Goal: Complete application form: Fill out and submit a form for a specific purpose

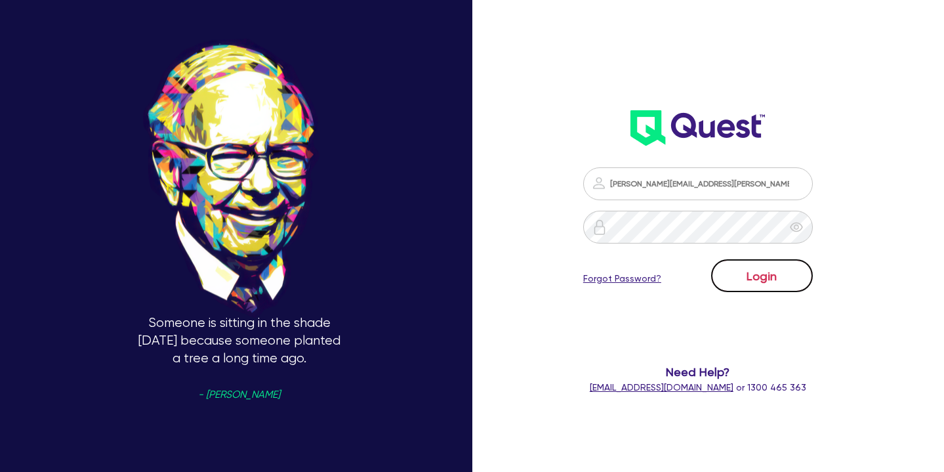
click at [745, 262] on button "Login" at bounding box center [762, 275] width 102 height 33
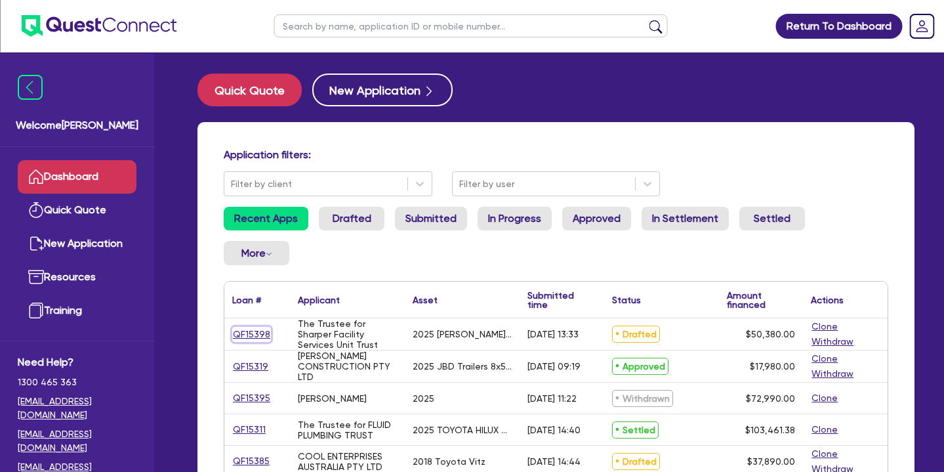
click at [258, 327] on link "QF15398" at bounding box center [251, 334] width 39 height 15
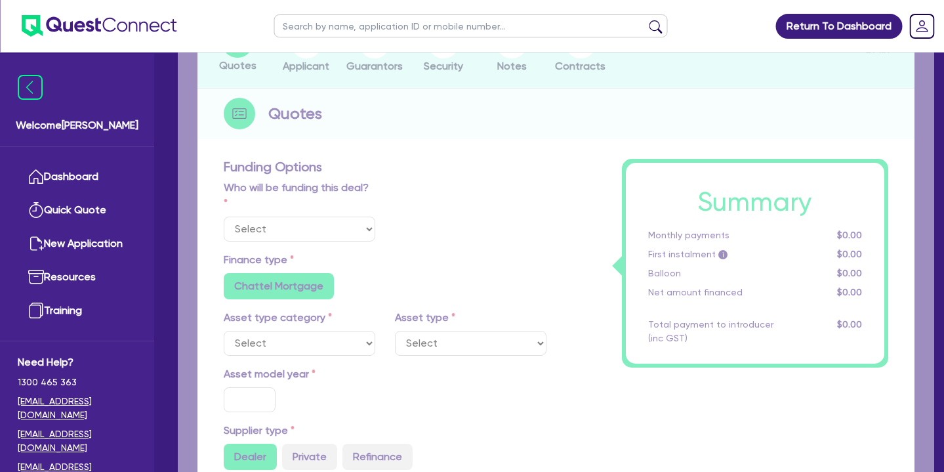
select select "Quest Finance - Own Book"
select select "SECONDARY_ASSETS"
type input "2025"
type input "50,380"
type input "10"
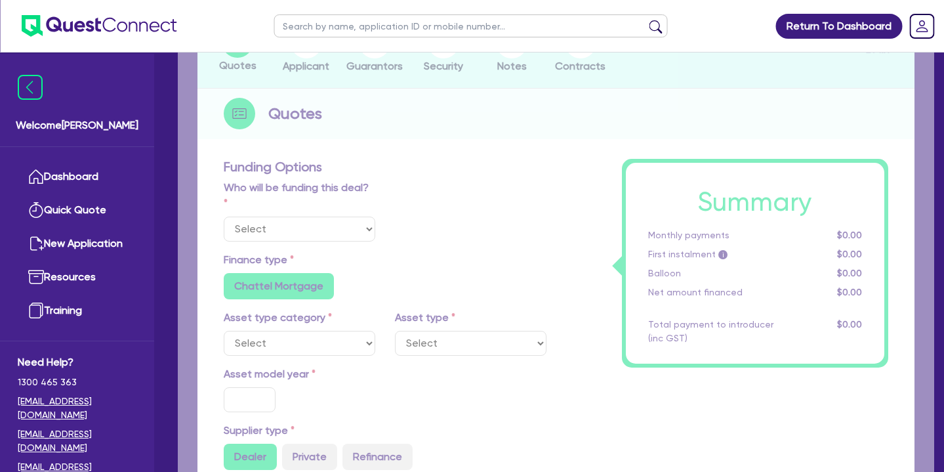
type input "5,038"
type input "17.95"
type input "900"
select select "OTHER"
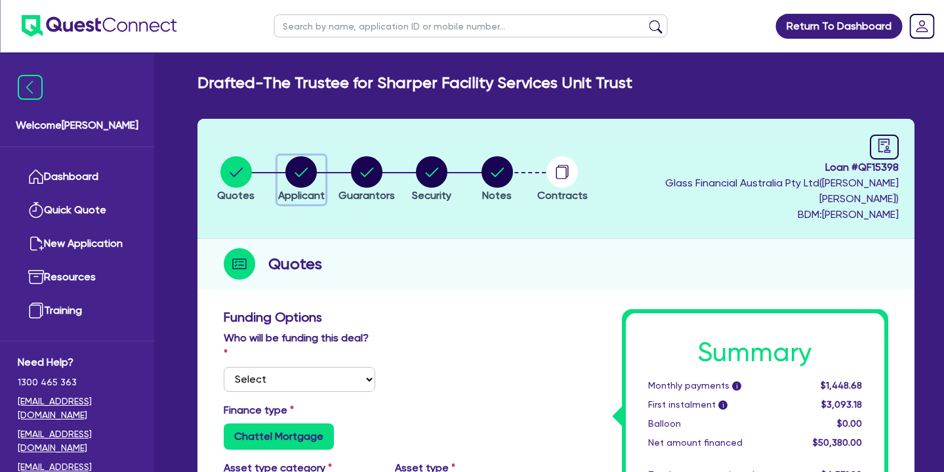
click at [300, 167] on icon "button" at bounding box center [301, 171] width 13 height 9
select select "TRUST"
select select "COMPANY"
select select "ADMINISTRATIVE_SUPPORT"
select select "DOMESTIC_COMMERCIAL_CLEANING"
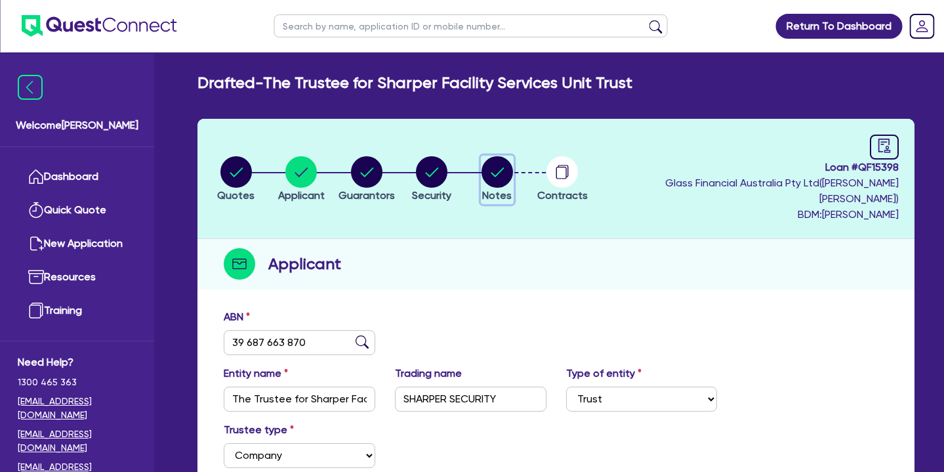
click at [503, 167] on circle "button" at bounding box center [497, 171] width 31 height 31
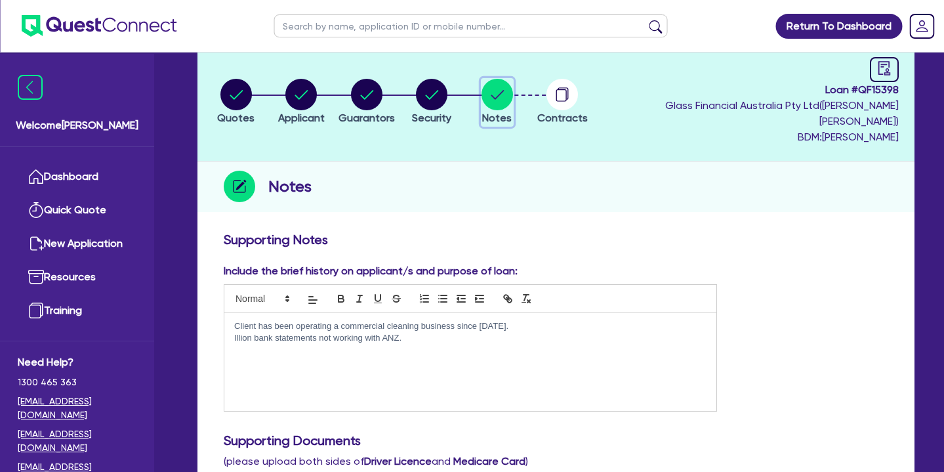
scroll to position [39, 0]
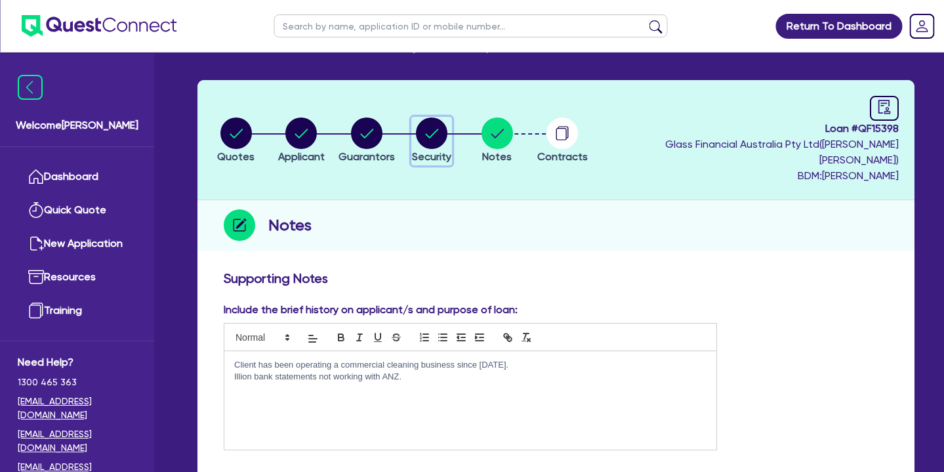
click at [436, 128] on circle "button" at bounding box center [431, 132] width 31 height 31
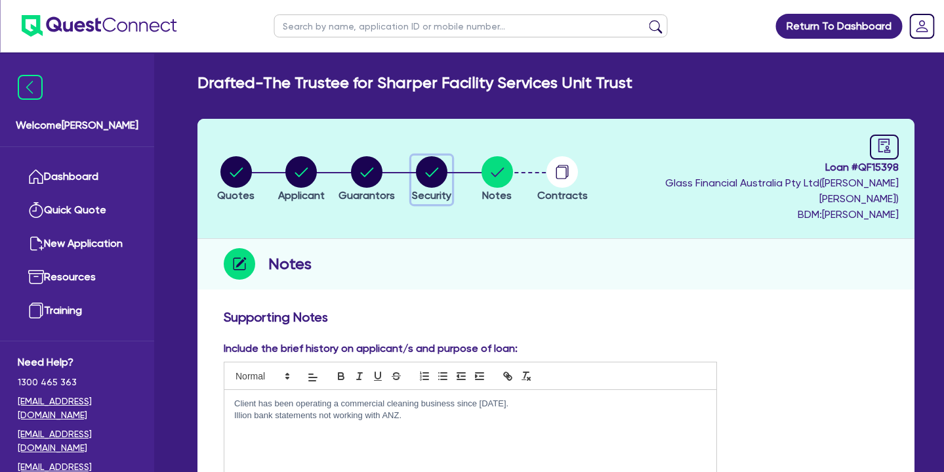
select select "SECONDARY_ASSETS"
select select "OTHER"
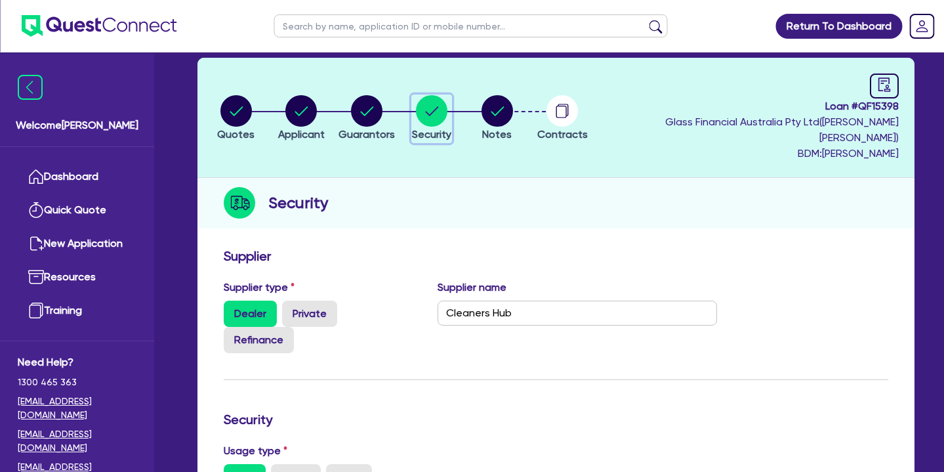
scroll to position [11, 0]
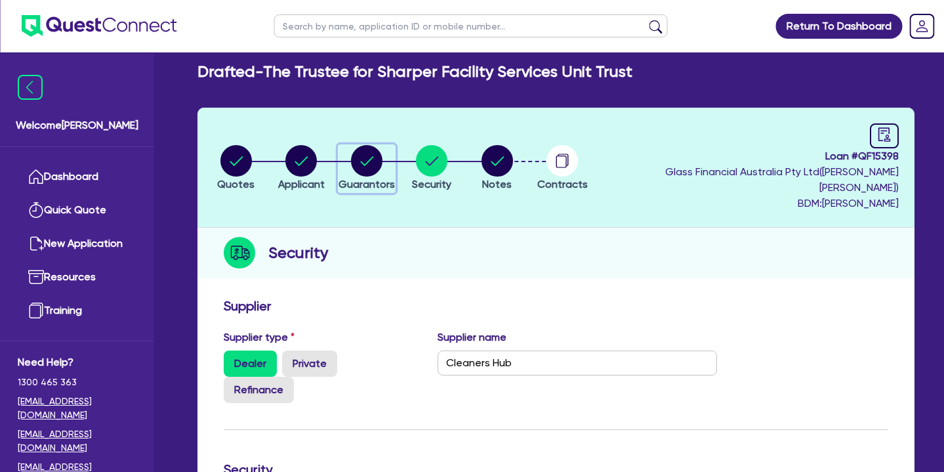
click at [376, 154] on circle "button" at bounding box center [366, 160] width 31 height 31
select select "MR"
select select "VIC"
select select "SINGLE"
select select "CASH"
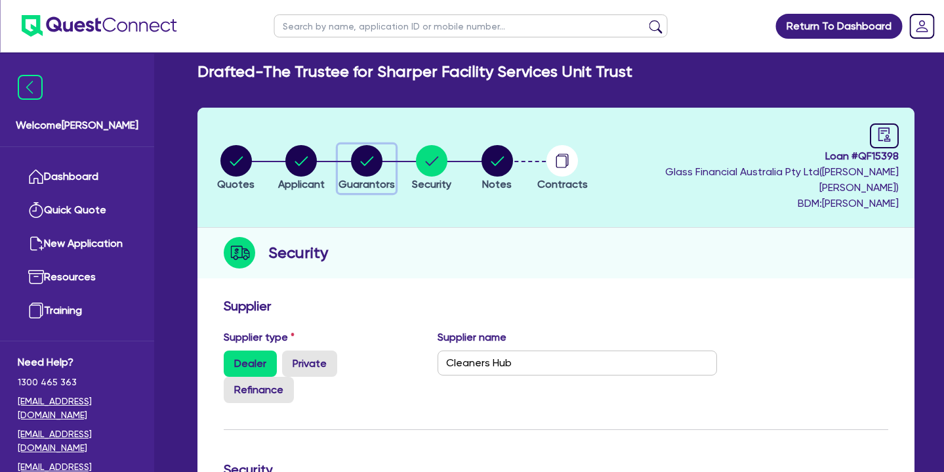
select select "VEHICLE"
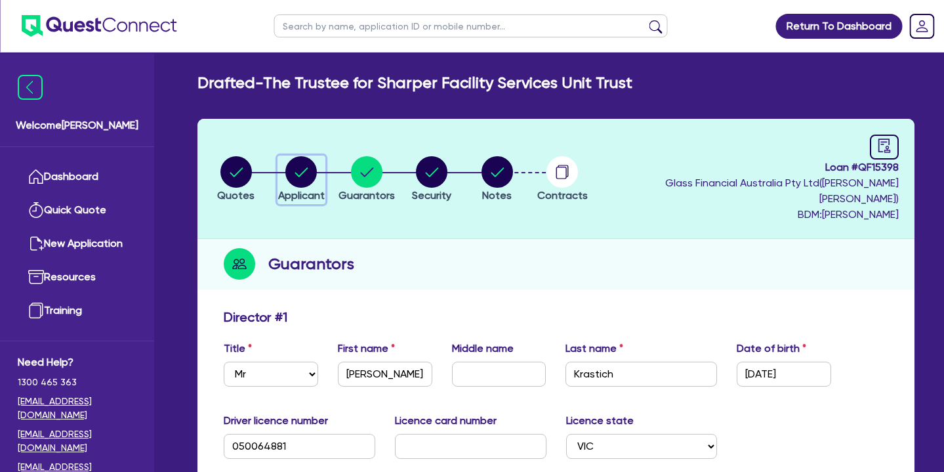
click at [308, 178] on circle "button" at bounding box center [300, 171] width 31 height 31
select select "TRUST"
select select "COMPANY"
select select "ADMINISTRATIVE_SUPPORT"
select select "DOMESTIC_COMMERCIAL_CLEANING"
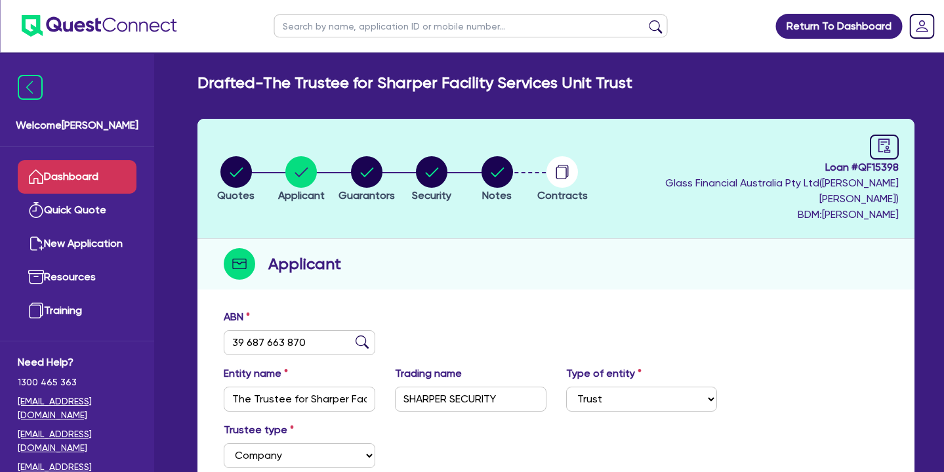
click at [105, 165] on link "Dashboard" at bounding box center [77, 176] width 119 height 33
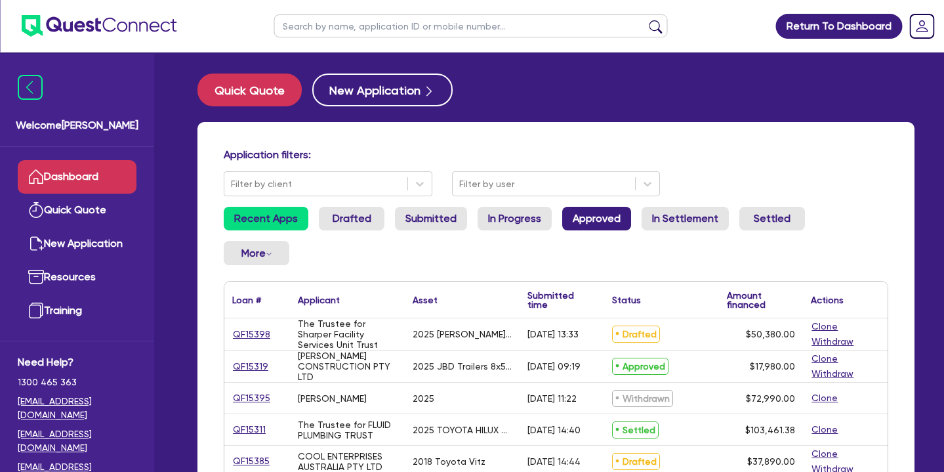
click at [616, 211] on link "Approved" at bounding box center [596, 219] width 69 height 24
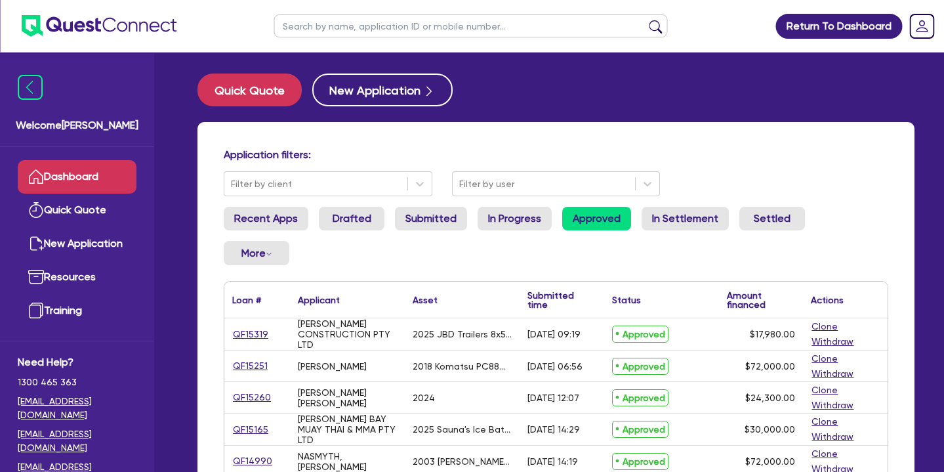
scroll to position [67, 0]
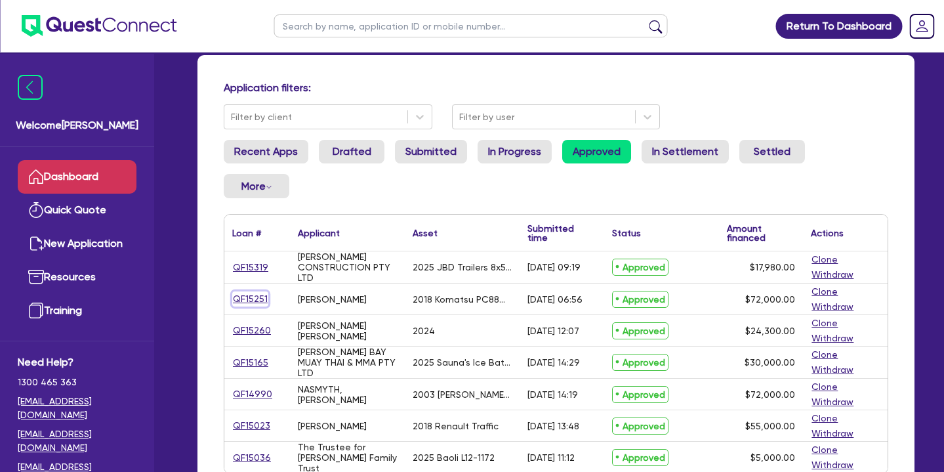
click at [249, 291] on link "QF15251" at bounding box center [250, 298] width 36 height 15
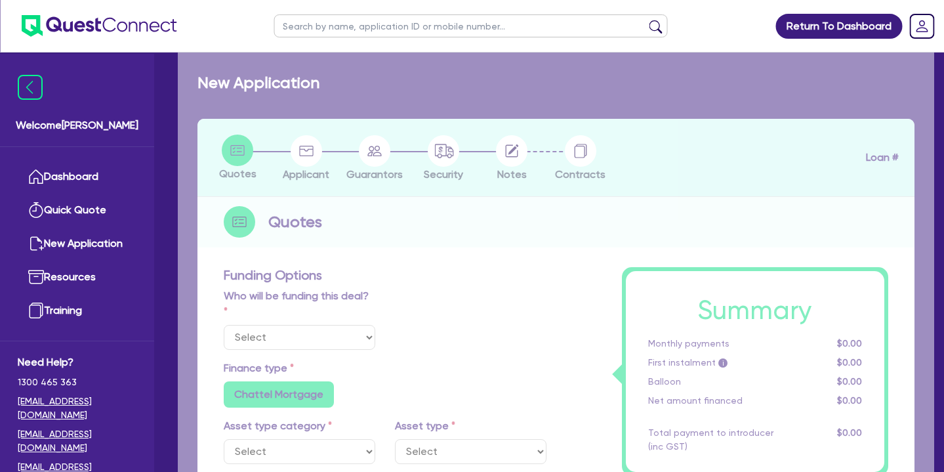
select select "Quest Finance - Own Book"
select select "PRIMARY_ASSETS"
type input "2018"
radio input "true"
type input "103,000"
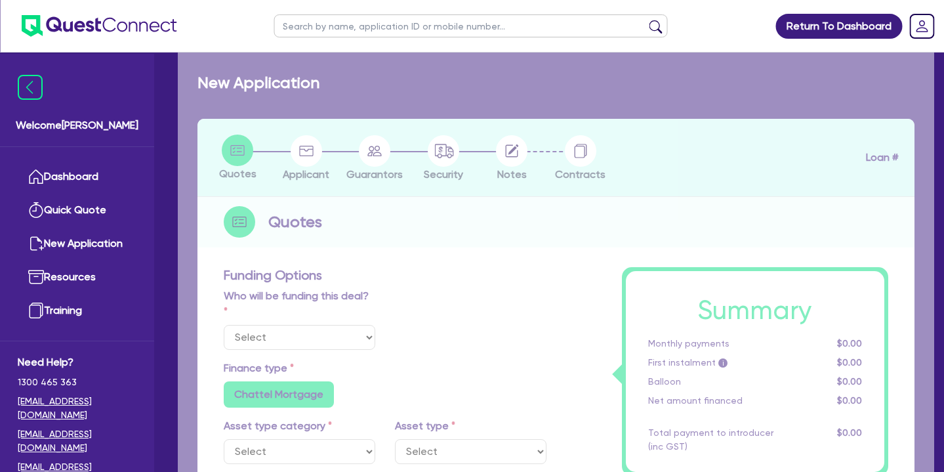
type input "31,000"
type input "8"
type input "5,760"
type input "17.95"
type input "990"
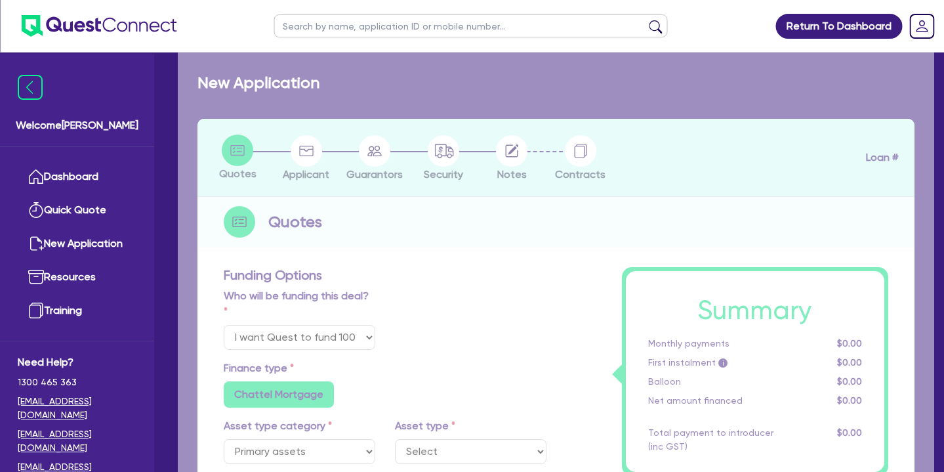
select select "YELLOW_GOODS_AND_EXCAVATORS"
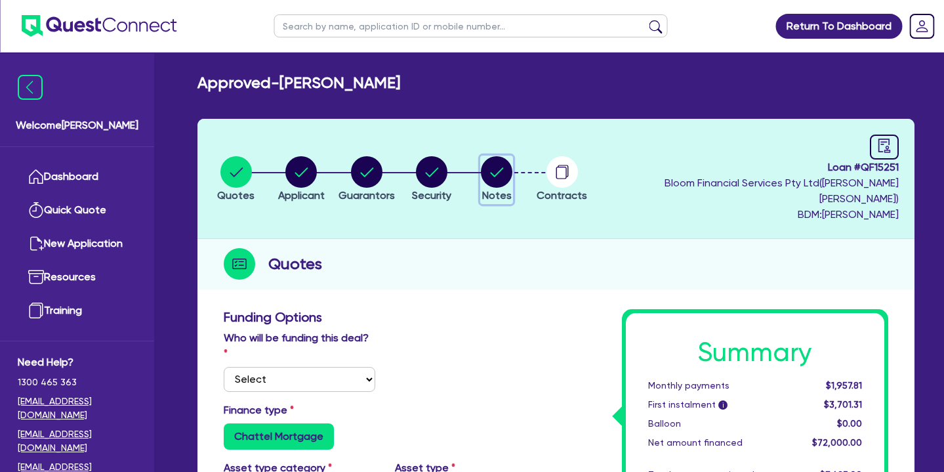
click at [507, 164] on circle "button" at bounding box center [496, 171] width 31 height 31
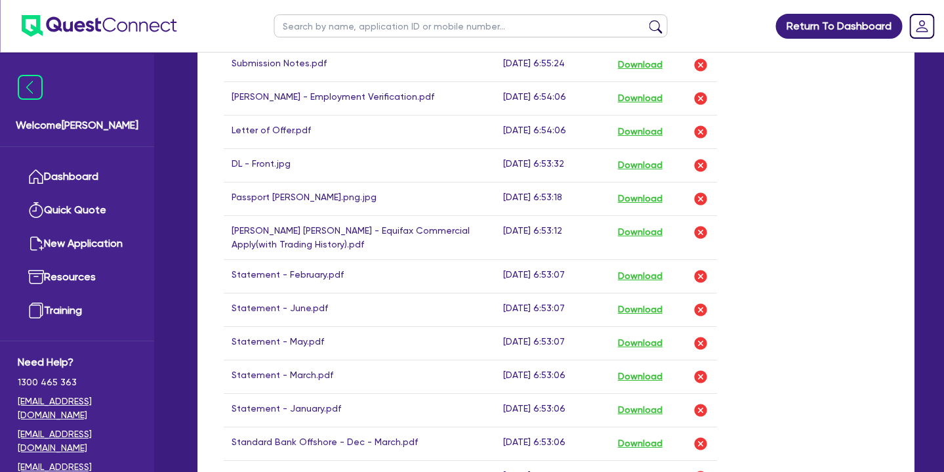
scroll to position [801, 0]
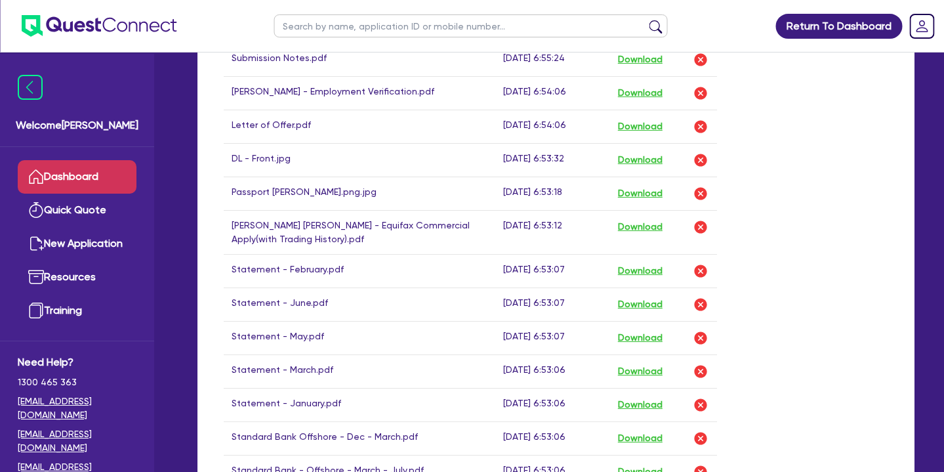
click at [102, 183] on link "Dashboard" at bounding box center [77, 176] width 119 height 33
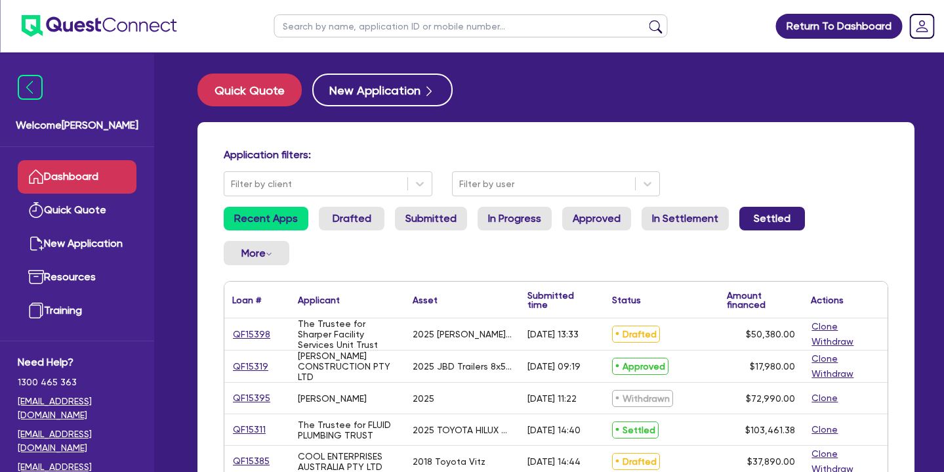
click at [747, 220] on link "Settled" at bounding box center [772, 219] width 66 height 24
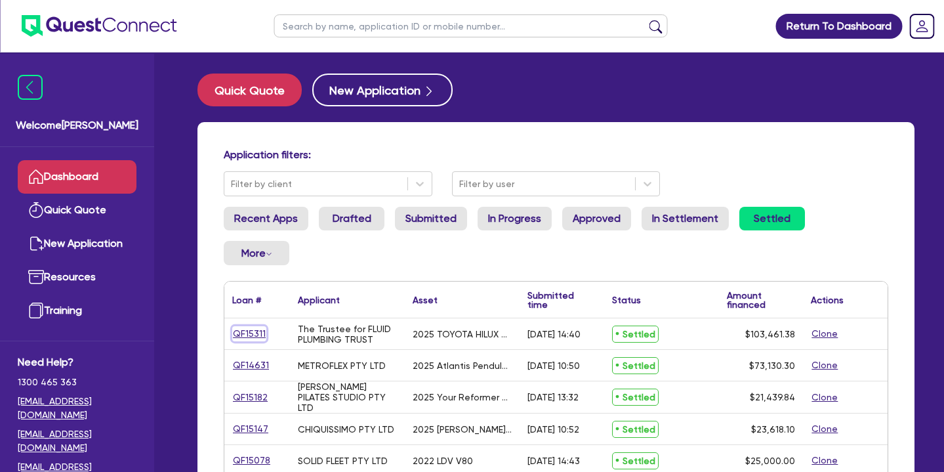
click at [247, 326] on link "QF15311" at bounding box center [249, 333] width 34 height 15
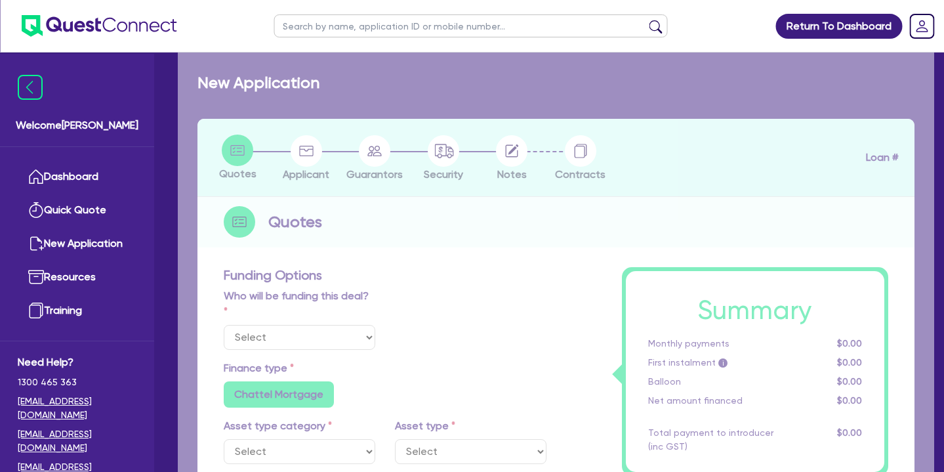
select select "Quest Finance - Own Book"
select select "CARS_AND_LIGHT_TRUCKS"
type input "2025"
radio input "true"
type input "103,461.38"
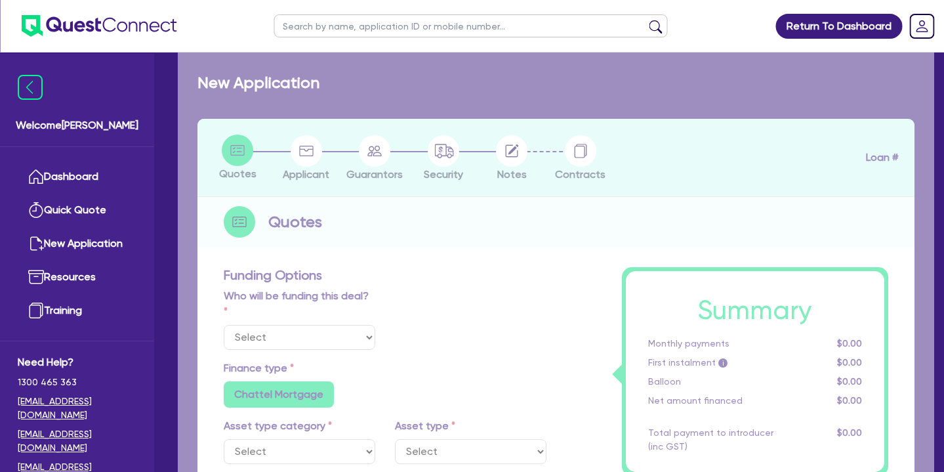
type input "5"
type input "5,173.07"
type input "17.95"
select select "PASSENGER_VEHICLES"
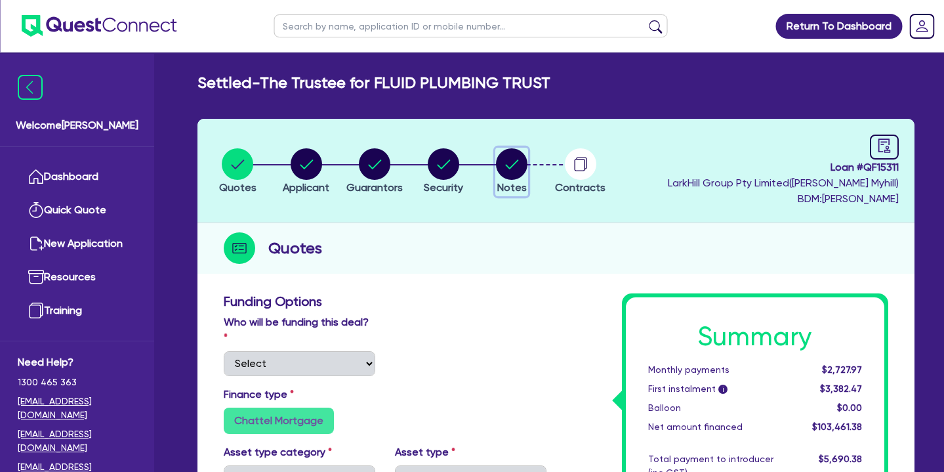
click at [508, 171] on circle "button" at bounding box center [511, 163] width 31 height 31
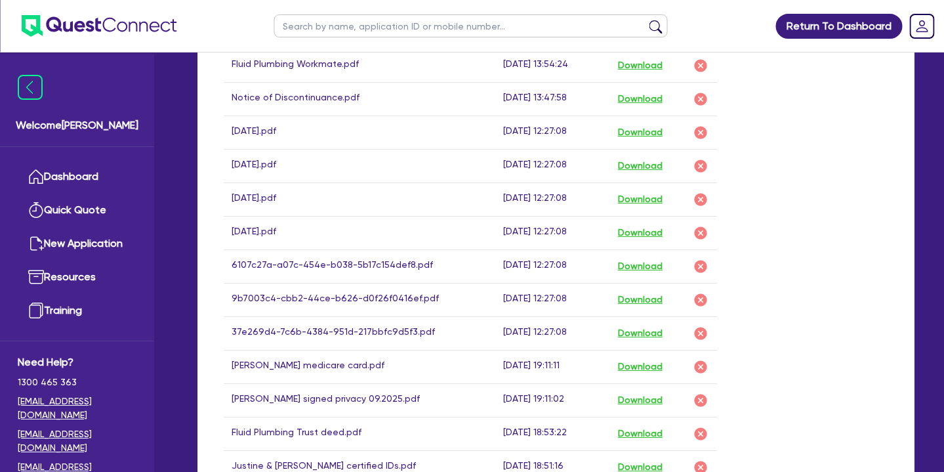
scroll to position [745, 0]
click at [654, 202] on button "Download" at bounding box center [640, 200] width 46 height 17
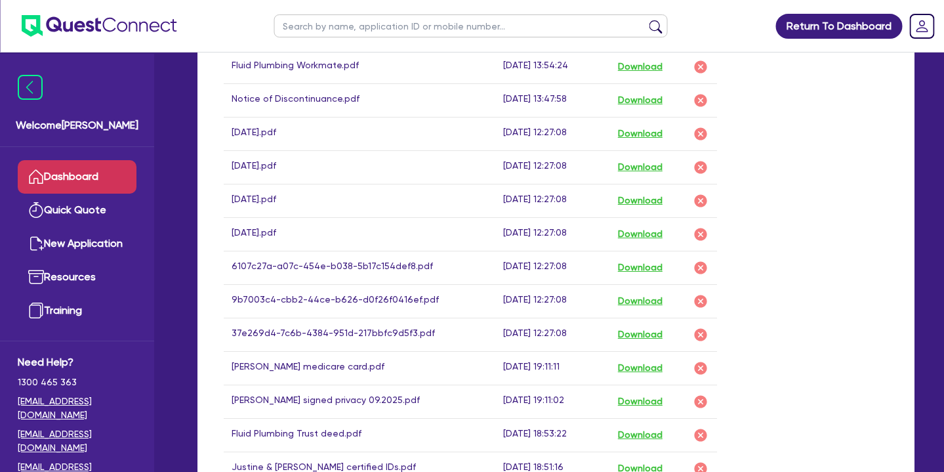
click at [90, 175] on link "Dashboard" at bounding box center [77, 176] width 119 height 33
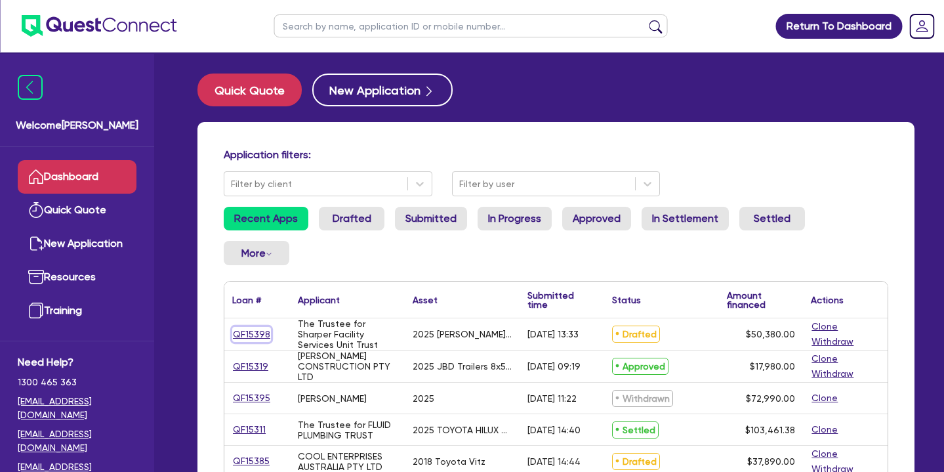
click at [253, 327] on link "QF15398" at bounding box center [251, 334] width 39 height 15
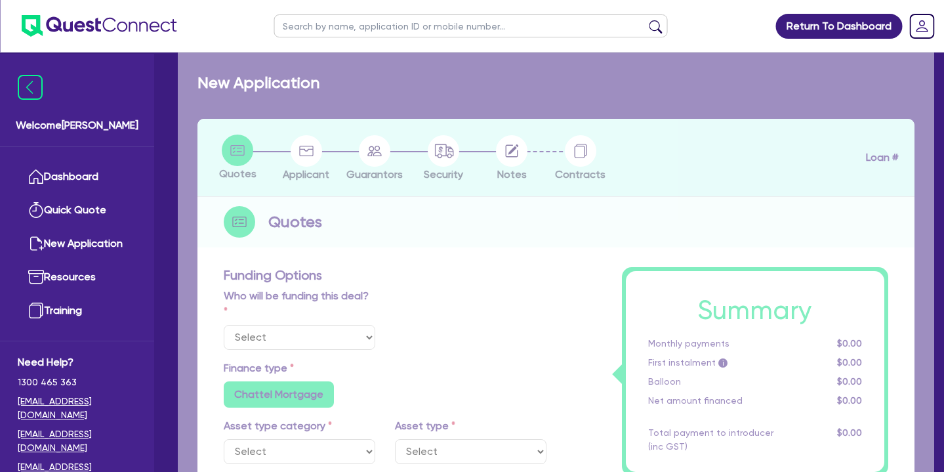
select select "Quest Finance - Own Book"
select select "SECONDARY_ASSETS"
type input "2025"
type input "50,380"
type input "10"
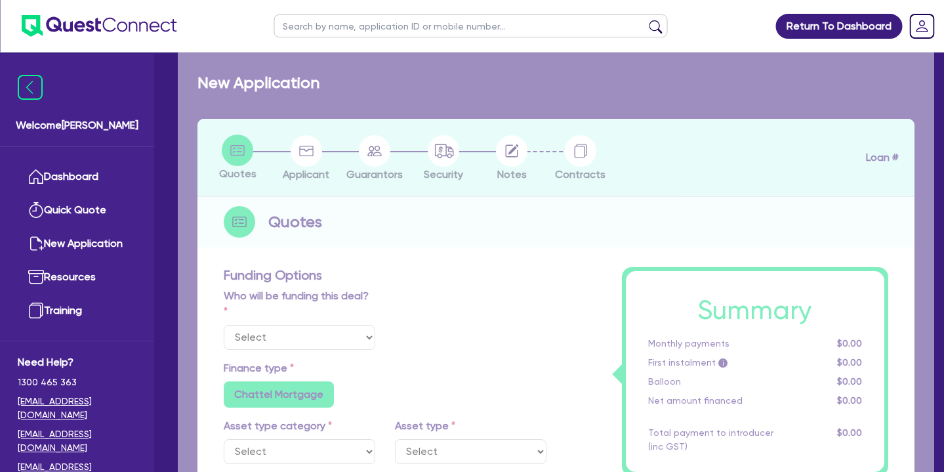
type input "5,038"
type input "17.95"
type input "900"
select select "OTHER"
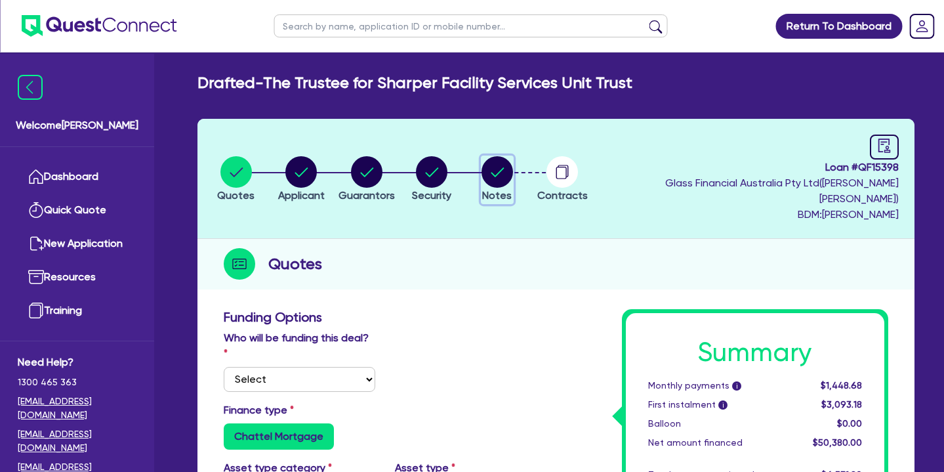
click at [504, 167] on icon "button" at bounding box center [497, 171] width 13 height 9
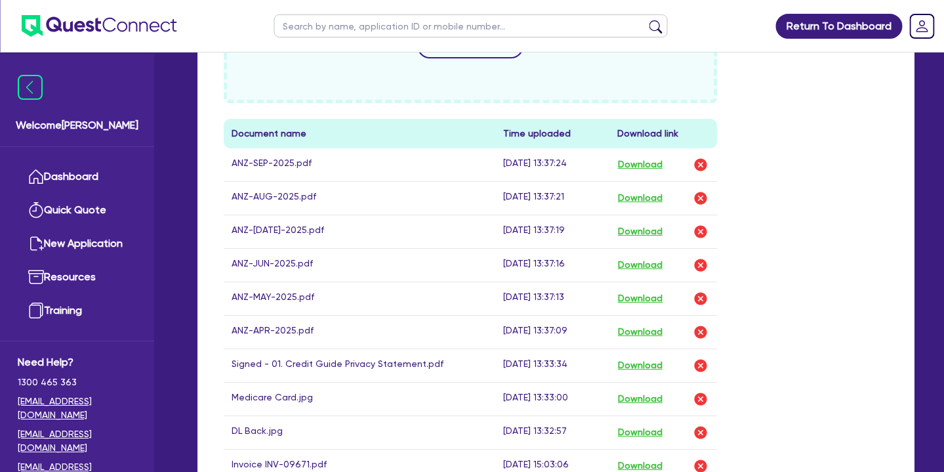
scroll to position [599, 0]
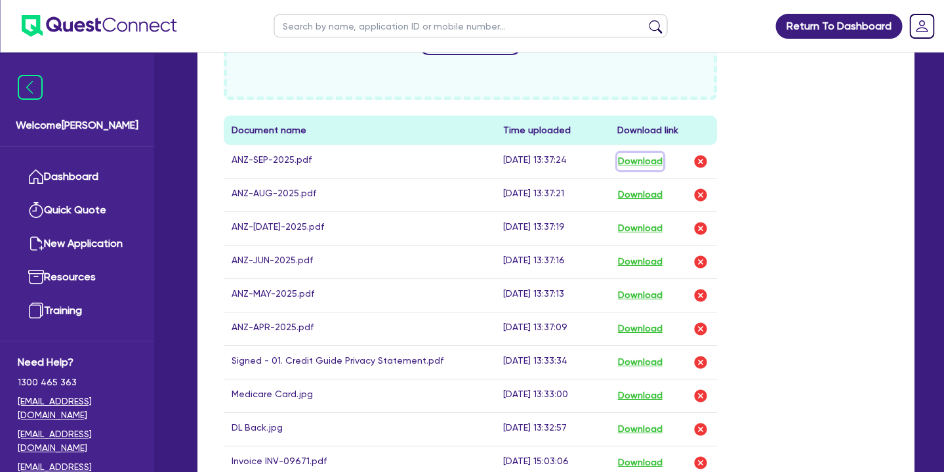
click at [656, 153] on button "Download" at bounding box center [640, 161] width 46 height 17
click at [635, 186] on button "Download" at bounding box center [640, 194] width 46 height 17
